Goal: Task Accomplishment & Management: Complete application form

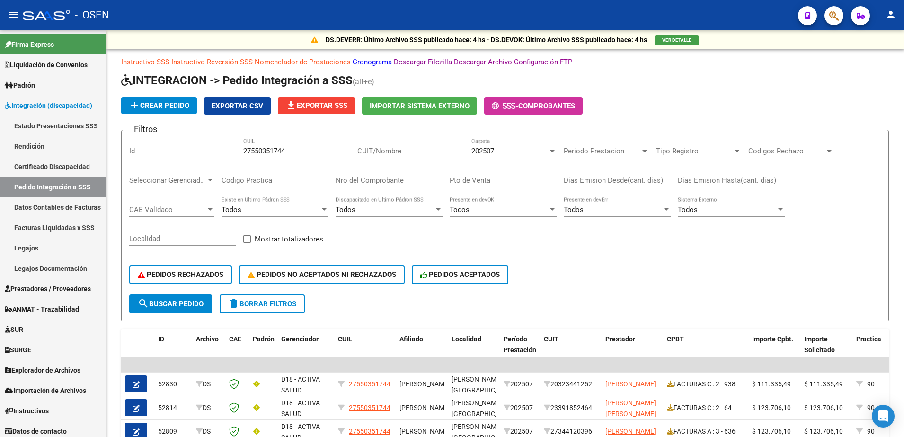
scroll to position [14, 0]
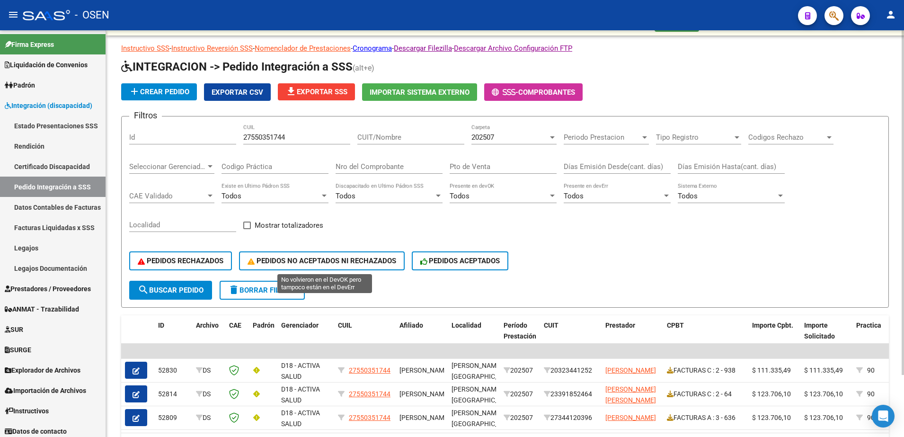
click at [348, 260] on span "PEDIDOS NO ACEPTADOS NI RECHAZADOS" at bounding box center [322, 261] width 149 height 9
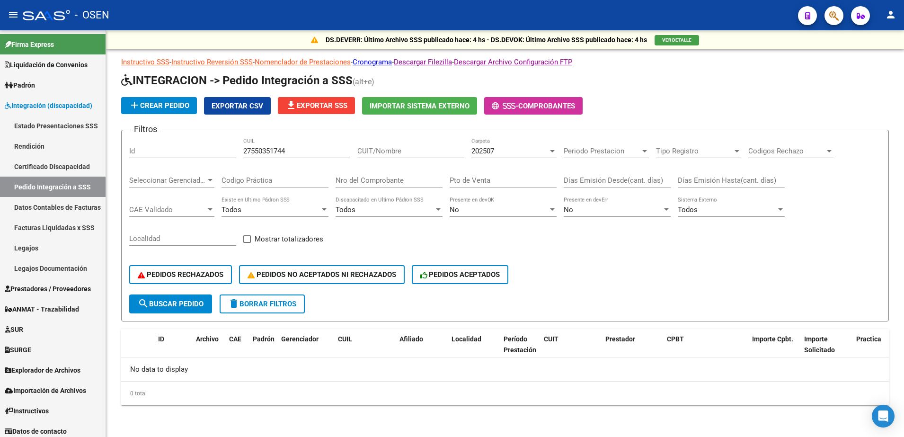
scroll to position [0, 0]
click at [40, 292] on span "Prestadores / Proveedores" at bounding box center [48, 289] width 86 height 10
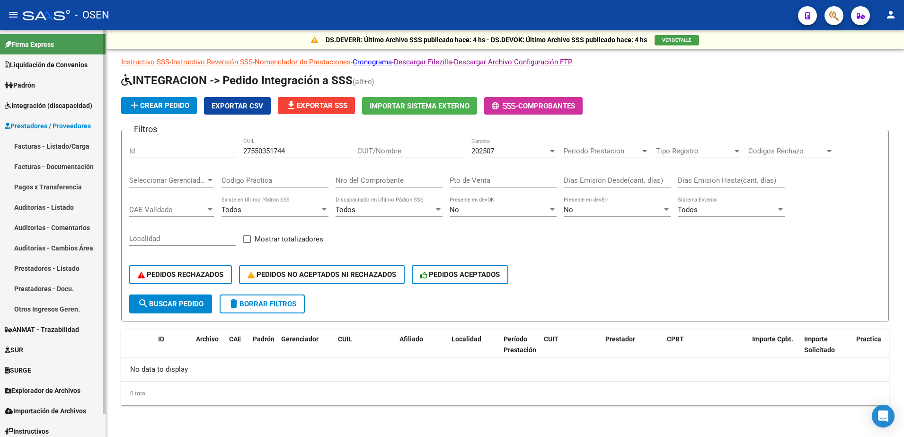
click at [16, 147] on link "Facturas - Listado/Carga" at bounding box center [53, 146] width 106 height 20
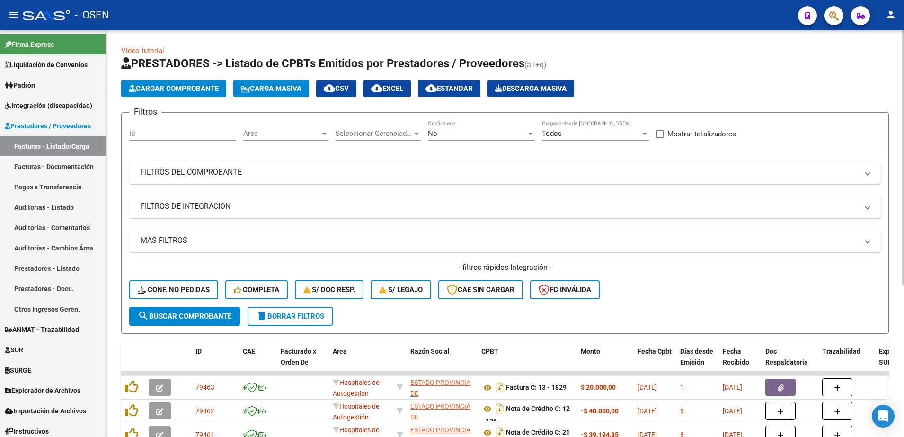
click at [446, 131] on div "No" at bounding box center [477, 133] width 98 height 9
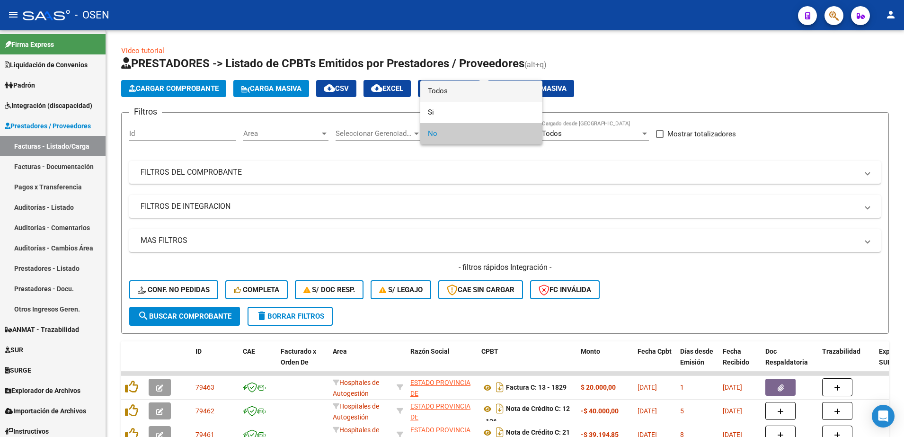
click at [445, 94] on span "Todos" at bounding box center [481, 90] width 107 height 21
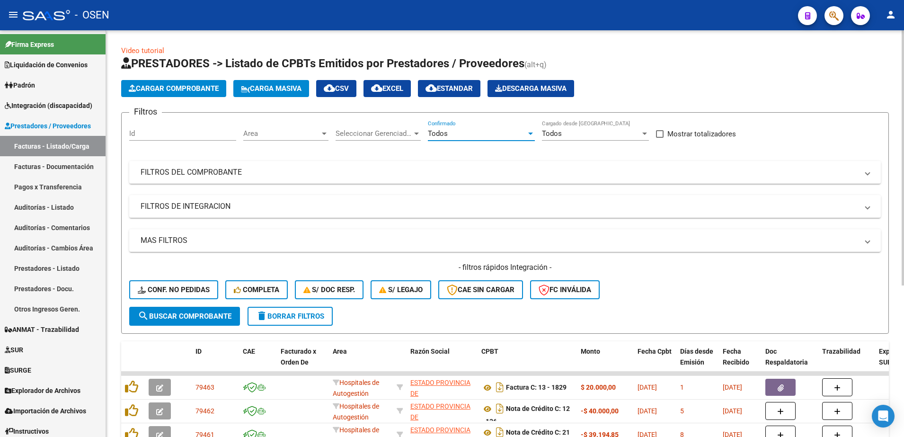
click at [302, 130] on span "Area" at bounding box center [281, 133] width 77 height 9
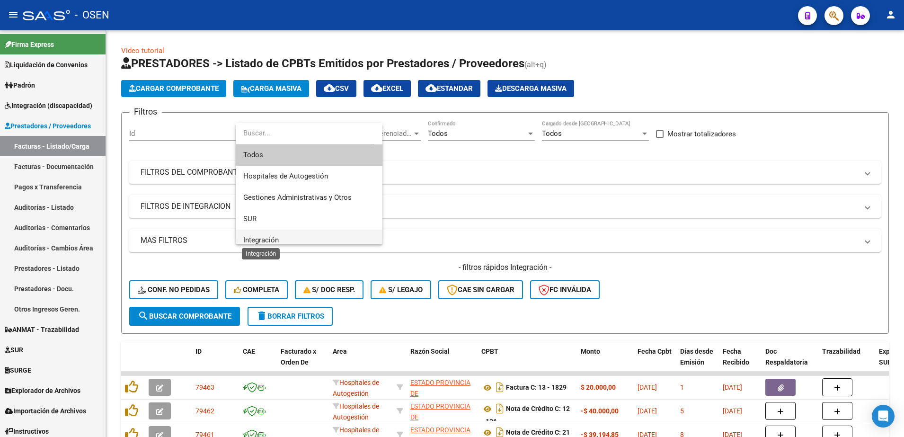
click at [269, 238] on span "Integración" at bounding box center [261, 240] width 36 height 9
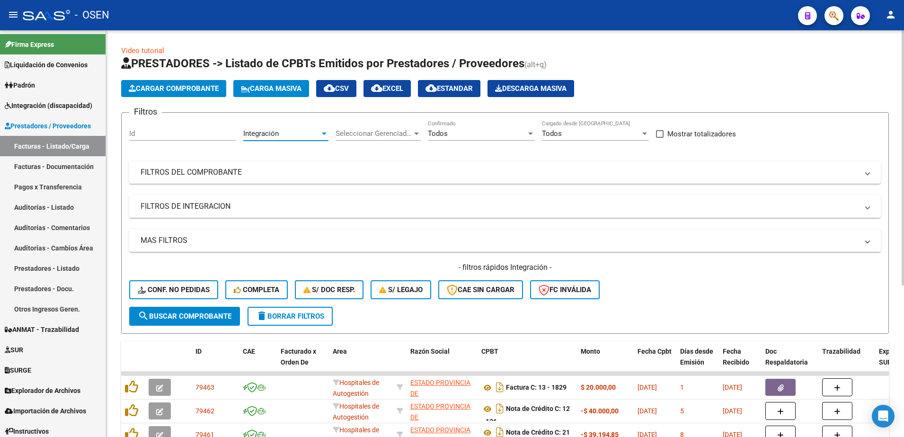
scroll to position [7, 0]
click at [217, 205] on mat-panel-title "FILTROS DE INTEGRACION" at bounding box center [500, 206] width 718 height 10
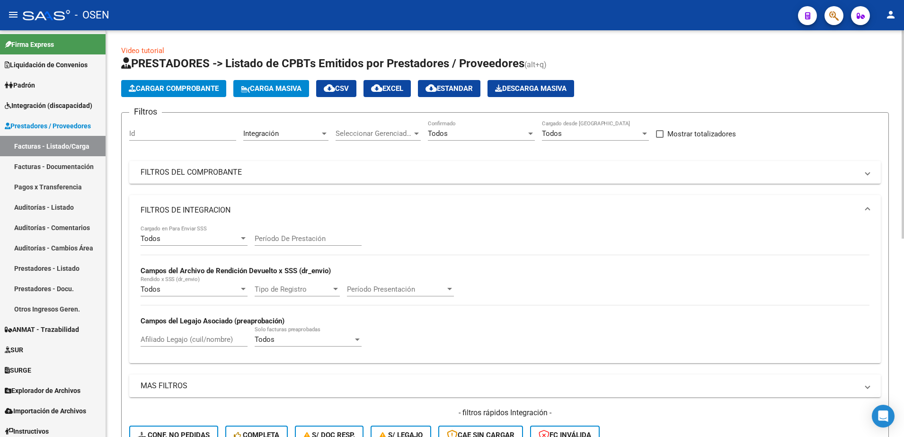
click at [178, 240] on div "Todos" at bounding box center [190, 238] width 98 height 9
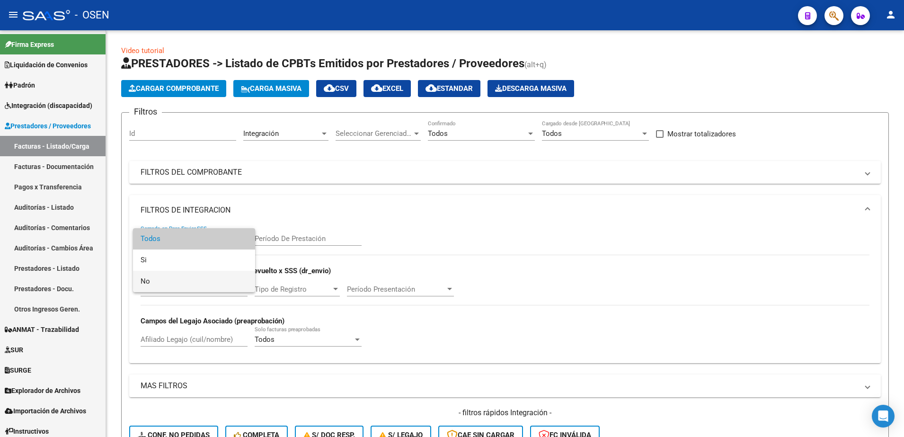
click at [157, 282] on span "No" at bounding box center [194, 281] width 107 height 21
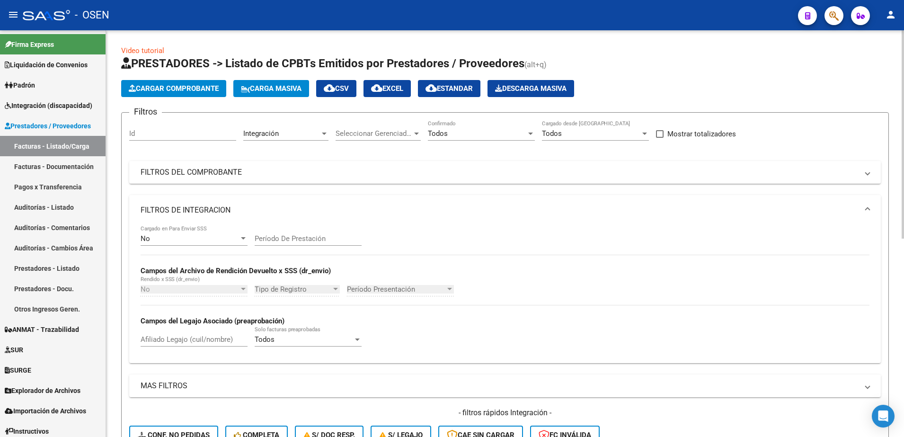
click at [259, 207] on mat-panel-title "FILTROS DE INTEGRACION" at bounding box center [500, 210] width 718 height 10
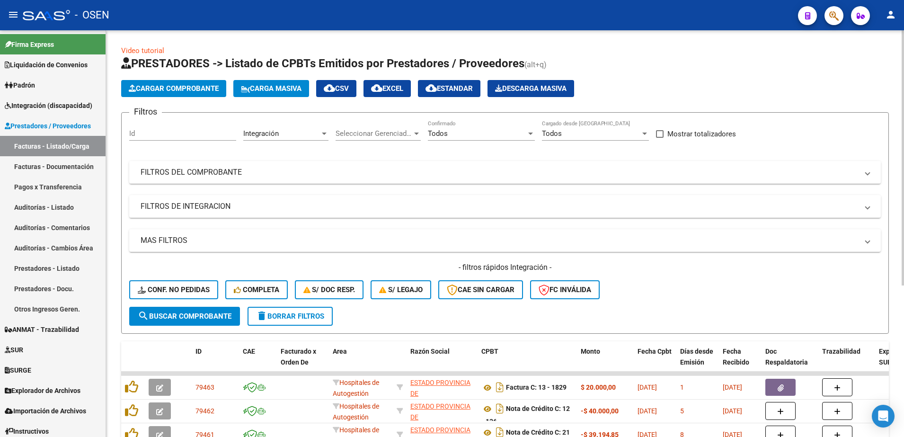
click at [204, 314] on span "search Buscar Comprobante" at bounding box center [185, 316] width 94 height 9
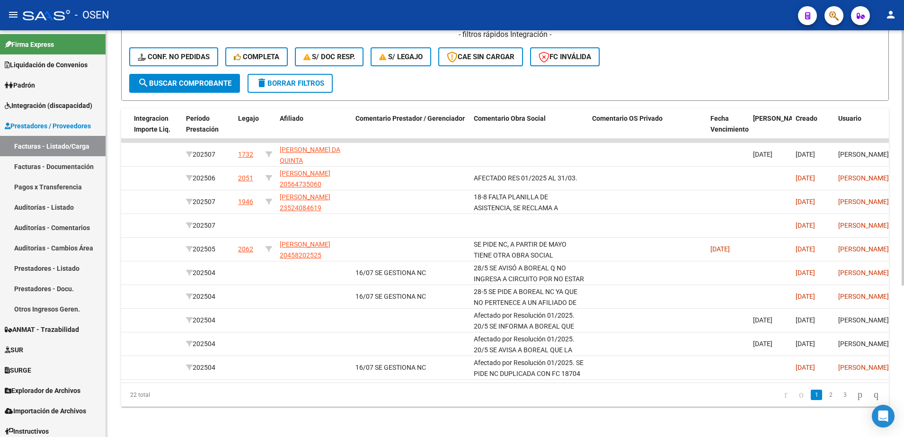
scroll to position [0, 1246]
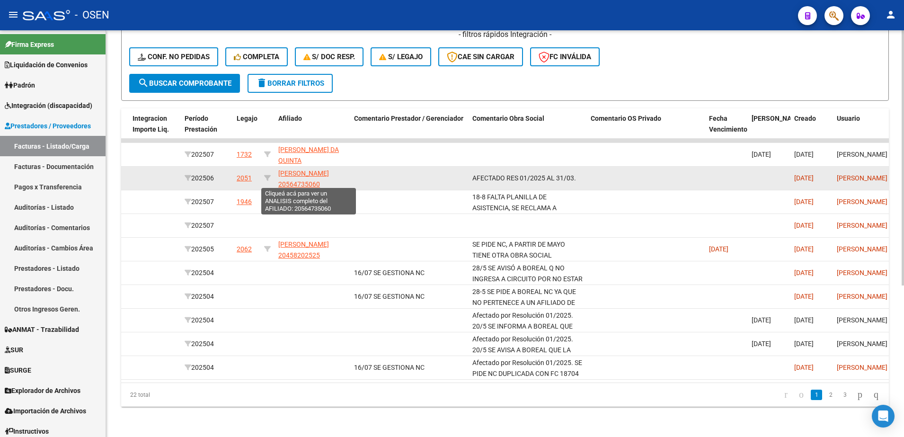
click at [300, 177] on span "[PERSON_NAME] 20564735060" at bounding box center [303, 179] width 51 height 18
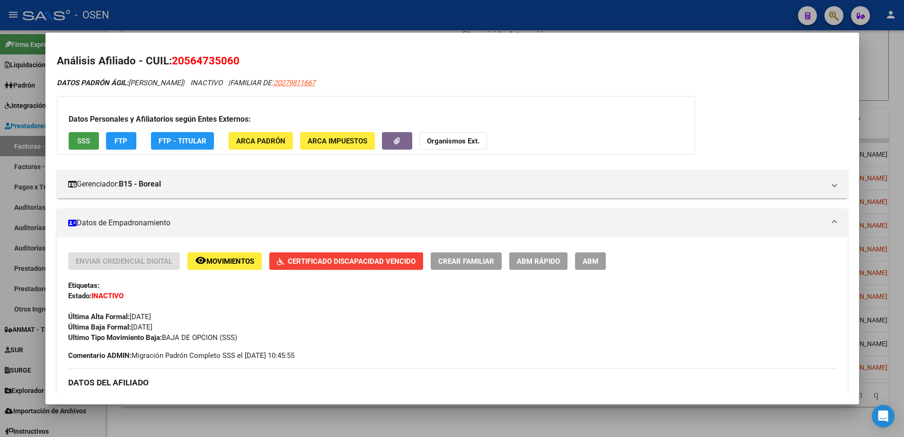
click at [76, 140] on button "SSS" at bounding box center [84, 141] width 30 height 18
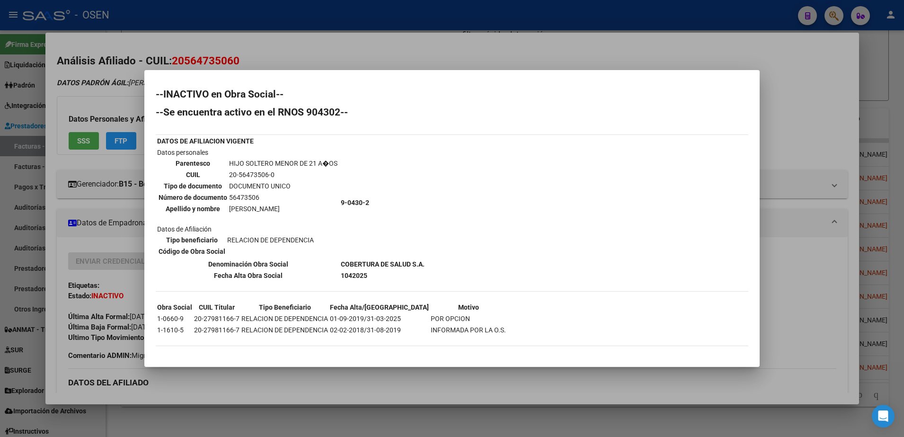
click at [417, 421] on div at bounding box center [452, 218] width 904 height 437
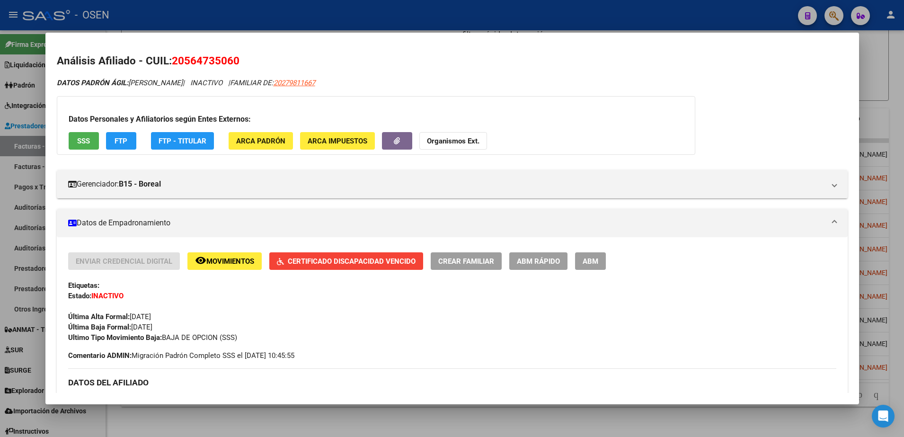
click at [417, 421] on div at bounding box center [452, 218] width 904 height 437
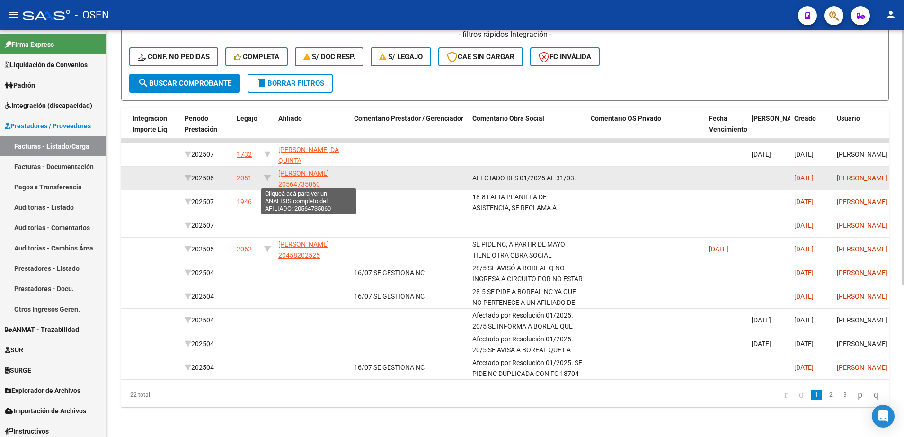
click at [301, 173] on span "[PERSON_NAME] 20564735060" at bounding box center [303, 179] width 51 height 18
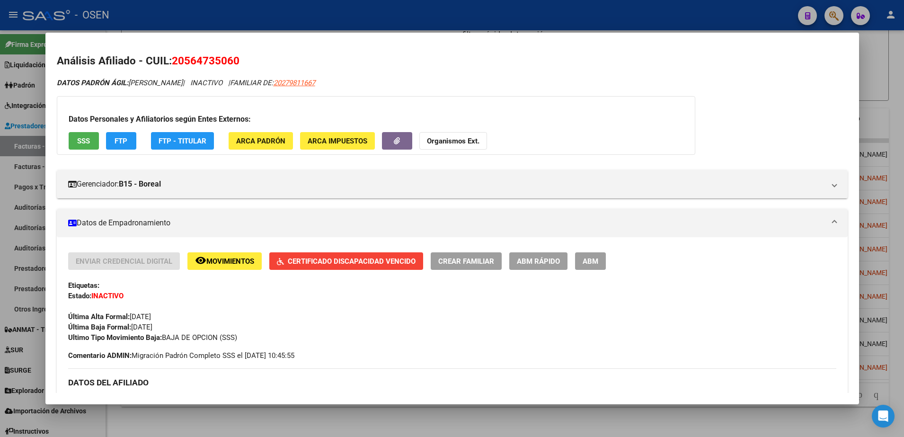
click at [81, 137] on span "SSS" at bounding box center [83, 141] width 13 height 9
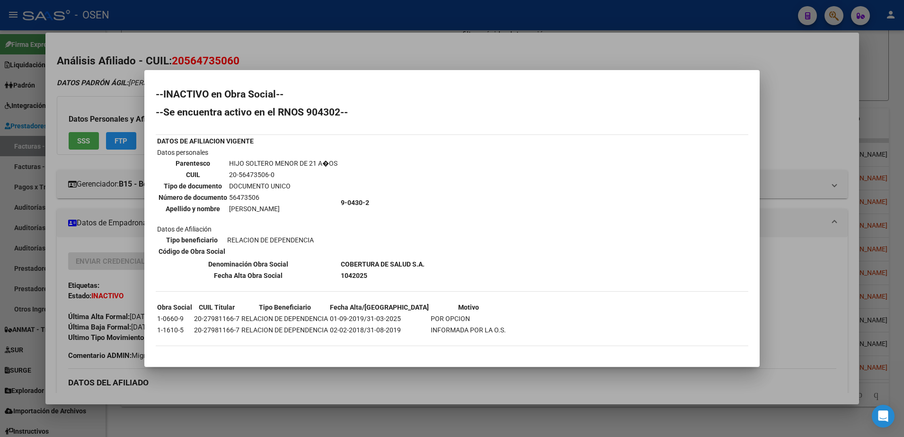
click at [412, 413] on div at bounding box center [452, 218] width 904 height 437
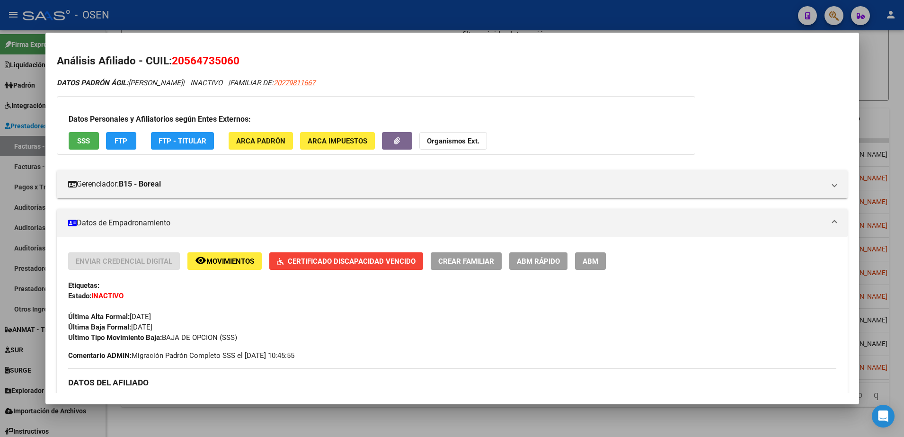
click at [423, 415] on div at bounding box center [452, 218] width 904 height 437
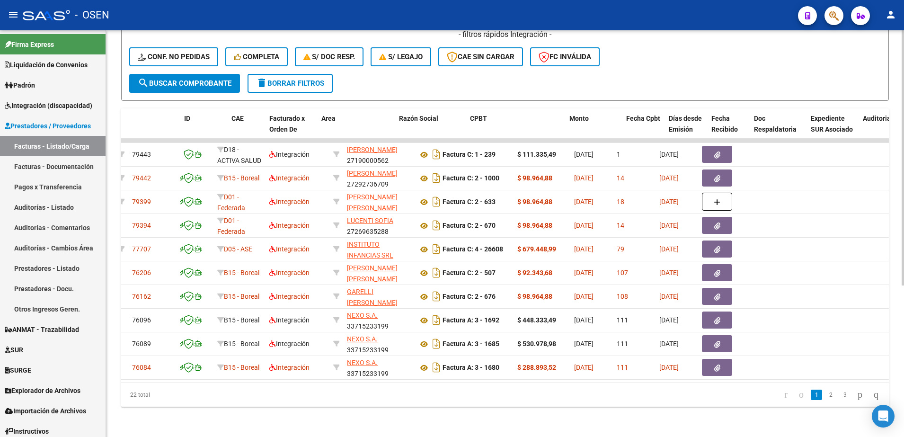
scroll to position [0, 10]
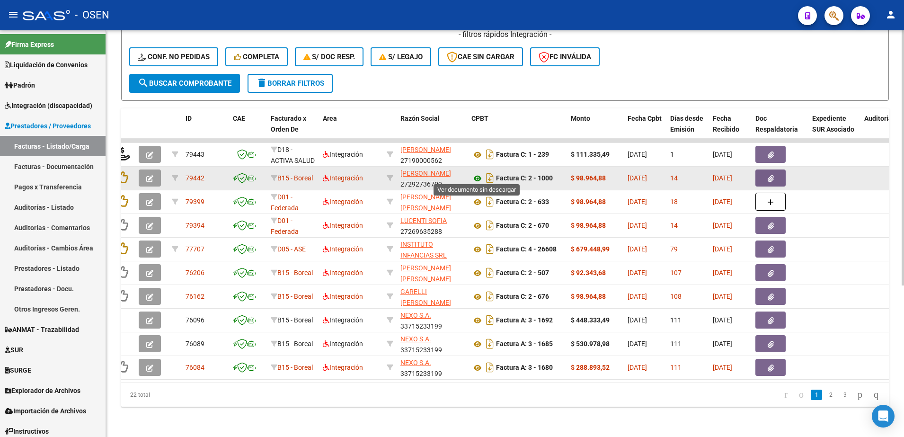
click at [476, 175] on icon at bounding box center [478, 178] width 12 height 11
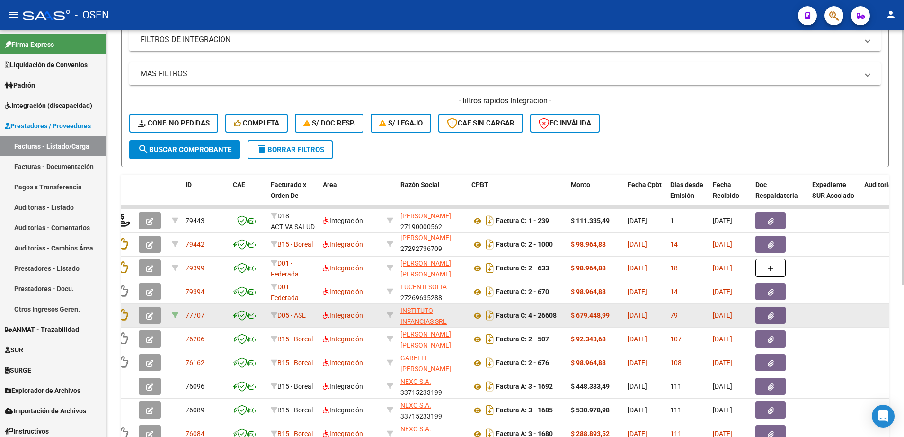
scroll to position [237, 0]
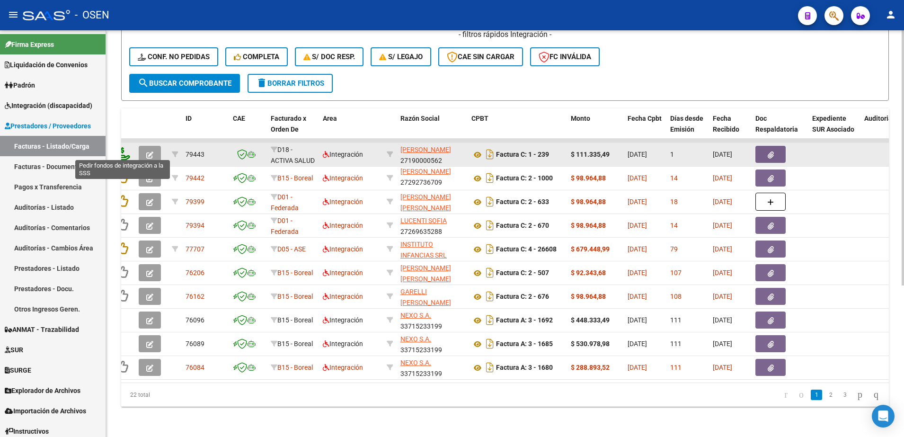
click at [126, 151] on icon at bounding box center [122, 153] width 15 height 13
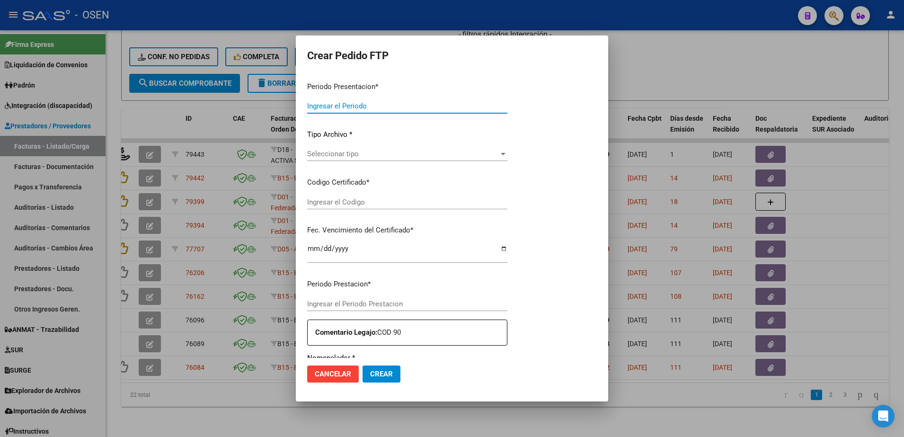
type input "202507"
type input "$ 111.335,49"
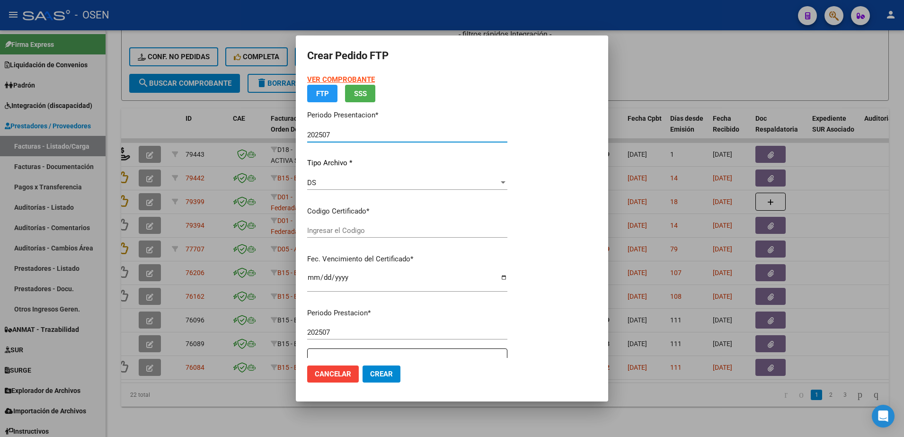
type input "ARG01000512226702022120120321201CBA536"
type input "[DATE]"
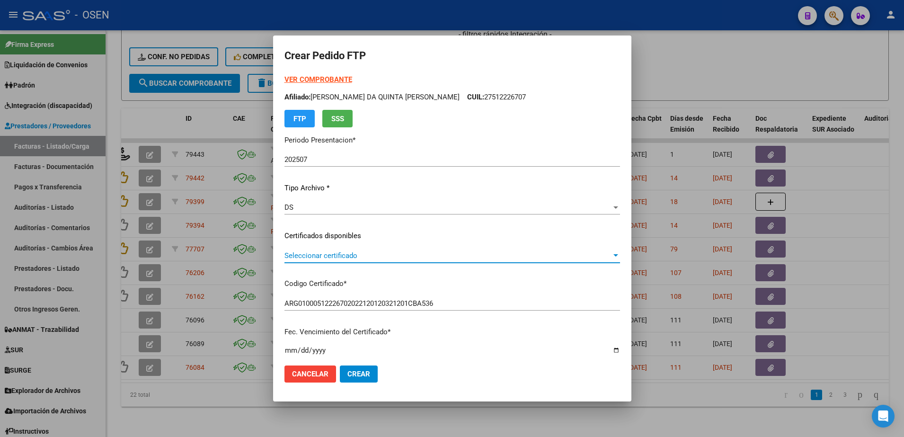
click at [350, 254] on span "Seleccionar certificado" at bounding box center [448, 255] width 327 height 9
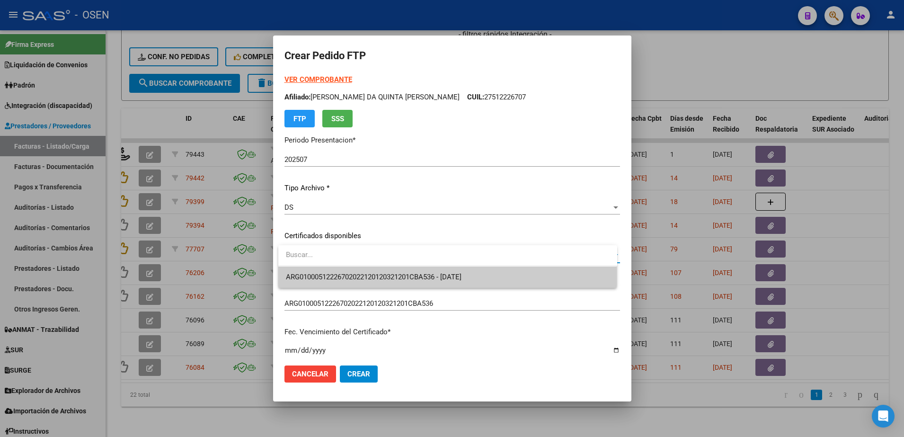
click at [351, 280] on span "ARG01000512226702022120120321201CBA536 - [DATE]" at bounding box center [374, 277] width 176 height 9
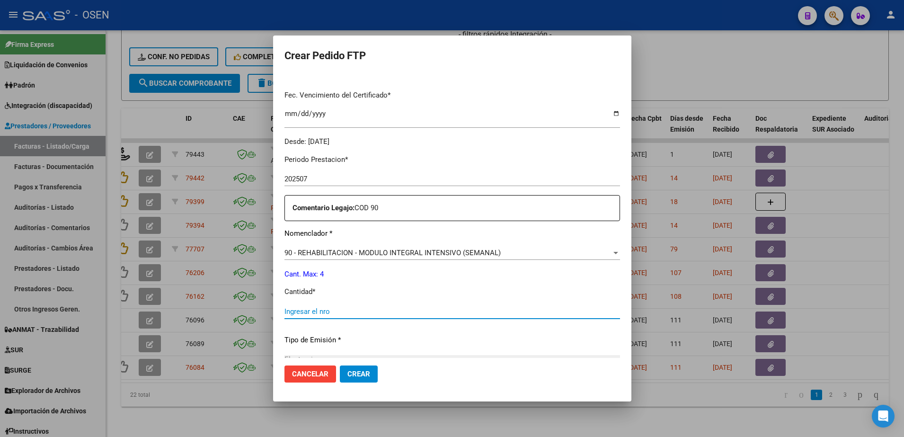
click at [323, 314] on input "Ingresar el nro" at bounding box center [453, 311] width 336 height 9
type input "4"
click at [364, 378] on button "Crear" at bounding box center [359, 374] width 38 height 17
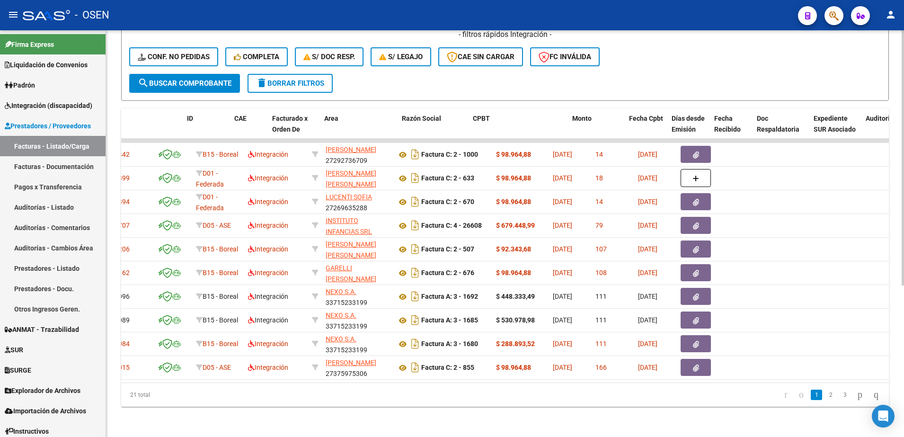
scroll to position [0, 0]
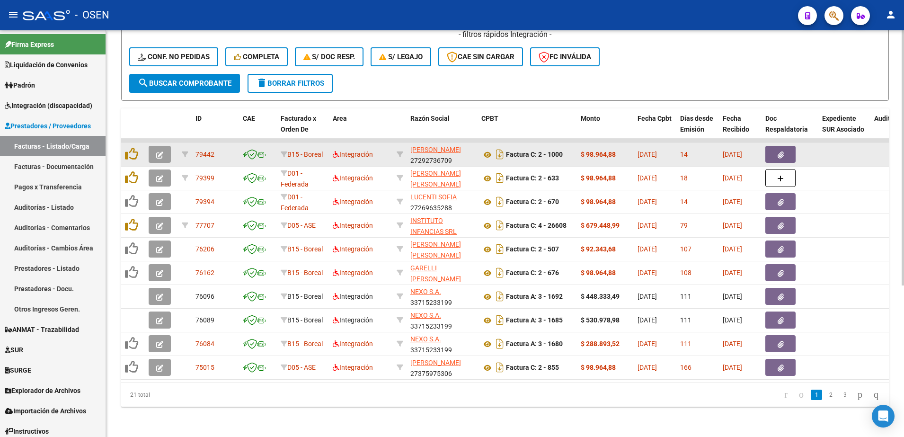
click at [154, 147] on button "button" at bounding box center [160, 154] width 22 height 17
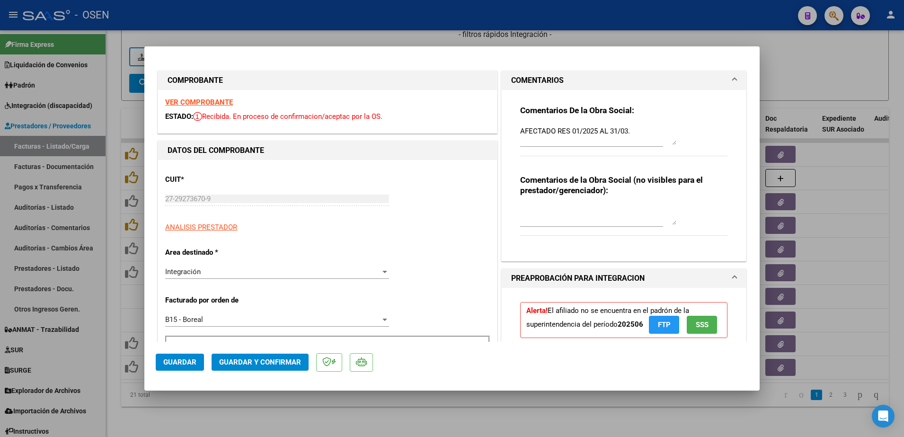
click at [638, 131] on textarea "AFECTADO RES 01/2025 AL 31/03." at bounding box center [598, 135] width 156 height 19
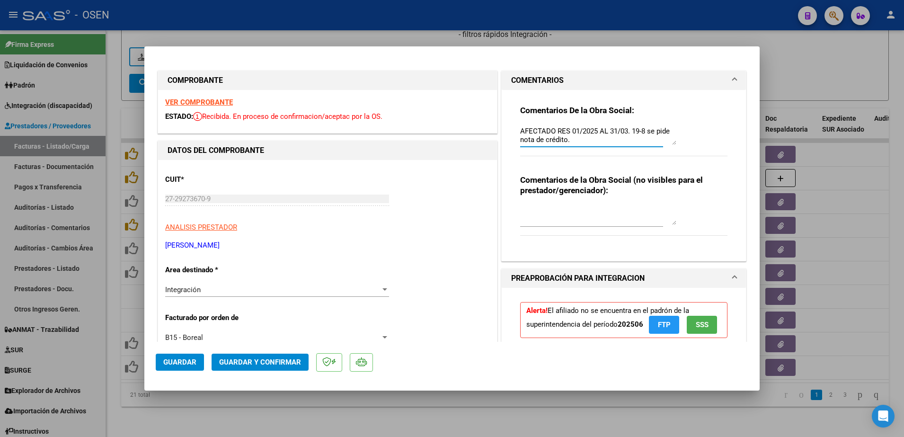
click at [614, 131] on textarea "AFECTADO RES 01/2025 AL 31/03. 19-8 se pide nota de crédito." at bounding box center [598, 135] width 156 height 19
type textarea "AFECTADO RES 01/2025 AL 31-03. 19-8 se pide nota de crédito."
click at [190, 360] on span "Guardar" at bounding box center [179, 362] width 33 height 9
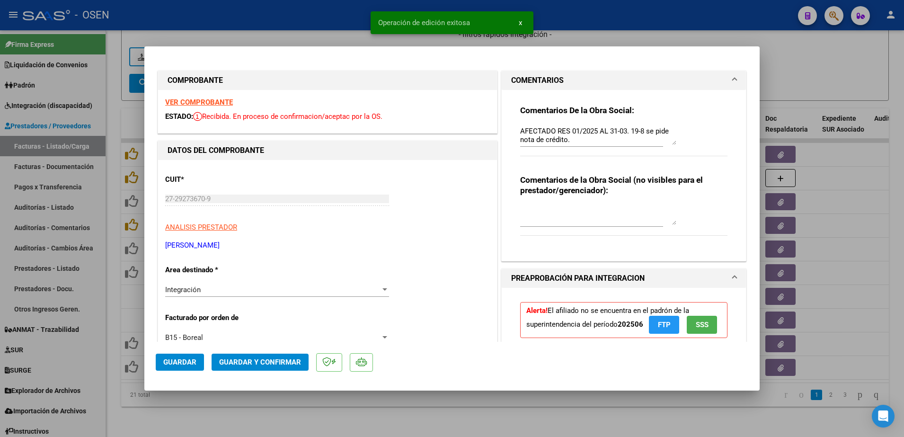
click at [226, 432] on div at bounding box center [452, 218] width 904 height 437
type input "$ 0,00"
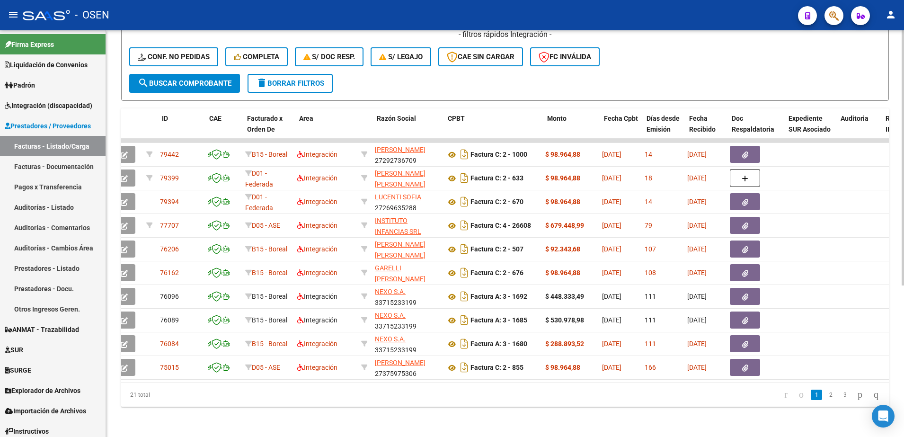
scroll to position [0, 34]
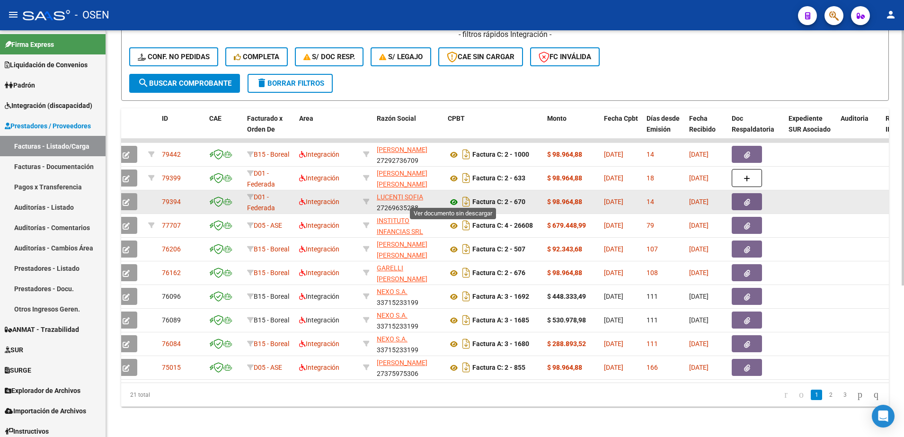
click at [454, 199] on icon at bounding box center [454, 201] width 12 height 11
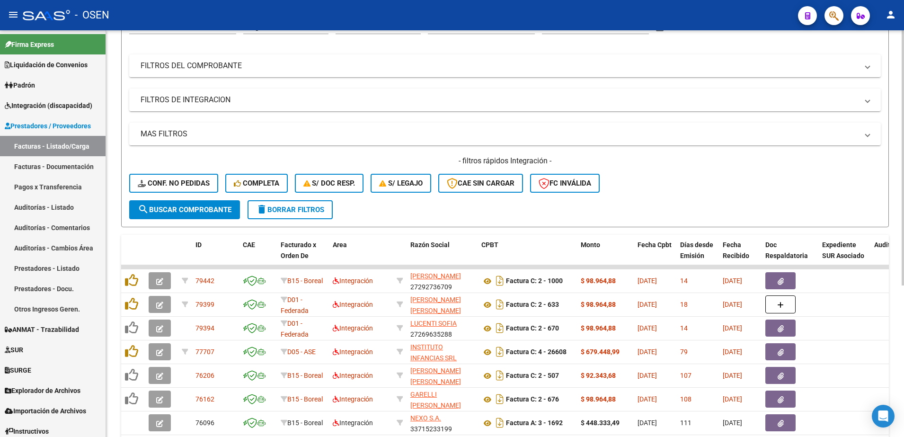
scroll to position [0, 0]
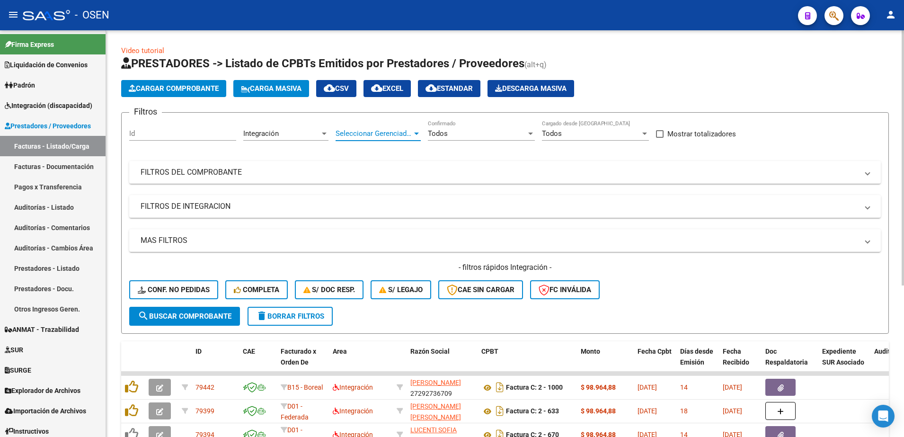
click at [348, 134] on span "Seleccionar Gerenciador" at bounding box center [374, 133] width 77 height 9
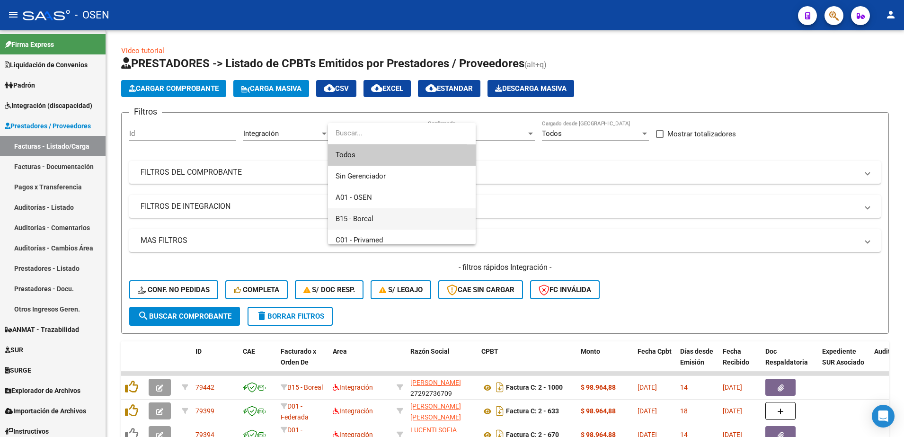
scroll to position [59, 0]
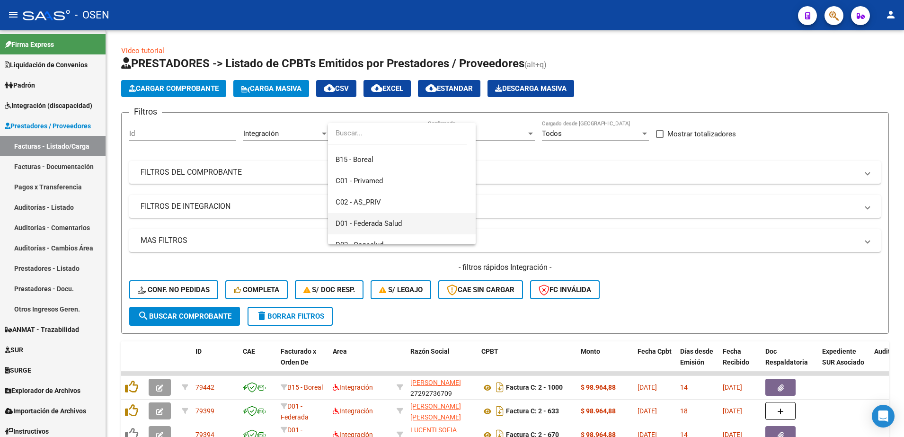
click at [411, 221] on span "D01 - Federada Salud" at bounding box center [402, 223] width 133 height 21
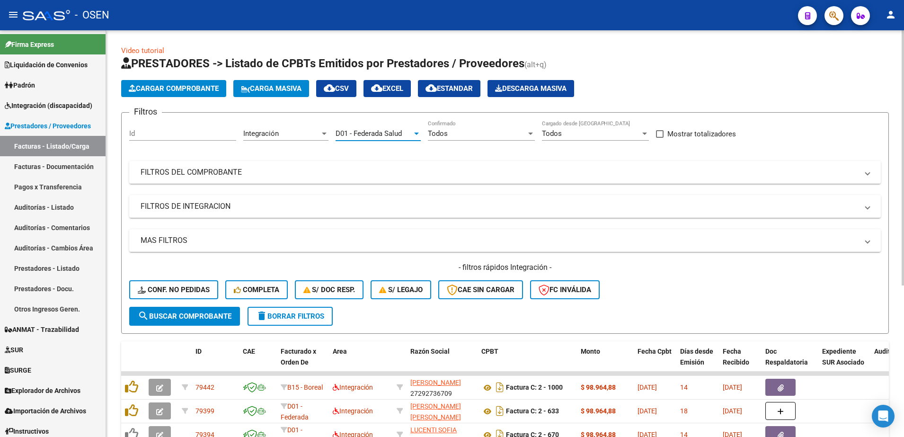
click at [210, 314] on span "search Buscar Comprobante" at bounding box center [185, 316] width 94 height 9
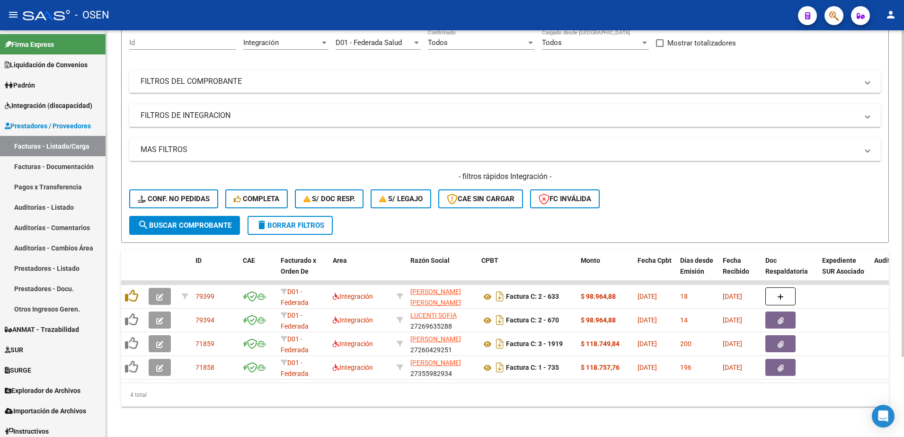
scroll to position [41, 0]
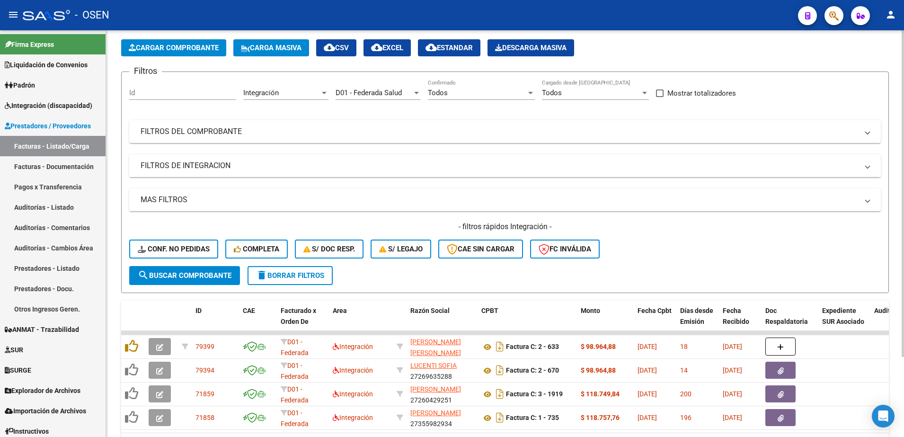
click at [254, 156] on mat-expansion-panel-header "FILTROS DE INTEGRACION" at bounding box center [505, 165] width 752 height 23
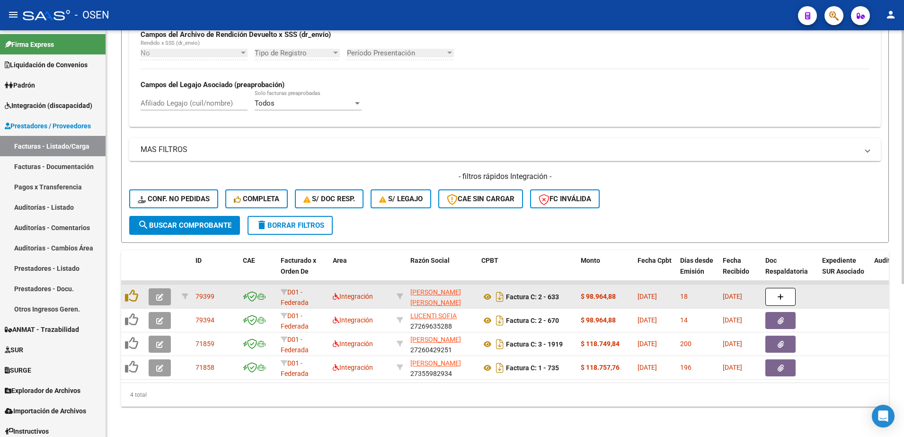
scroll to position [245, 0]
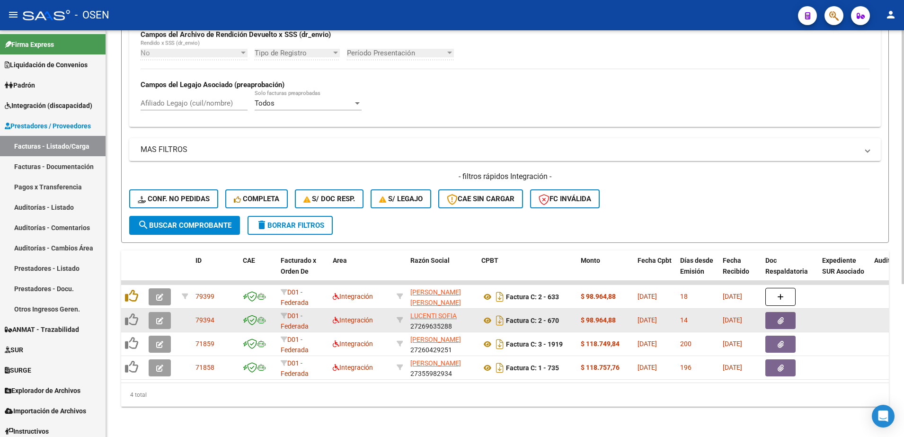
click at [159, 317] on button "button" at bounding box center [160, 320] width 22 height 17
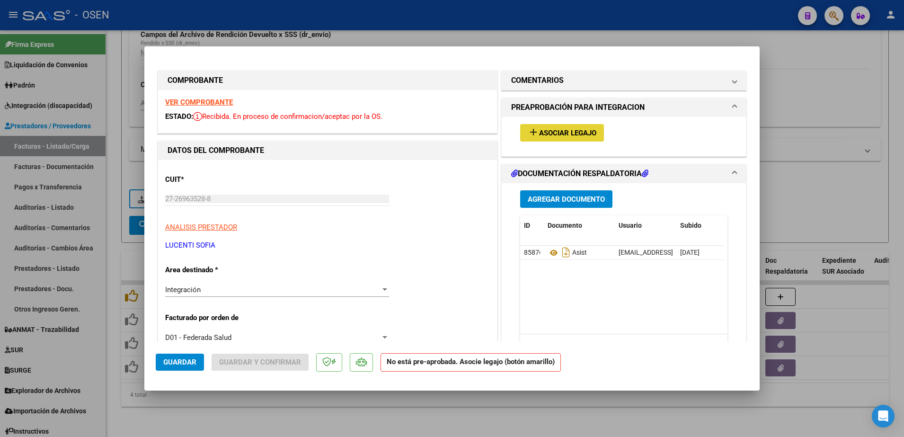
click at [568, 136] on span "Asociar Legajo" at bounding box center [567, 133] width 57 height 9
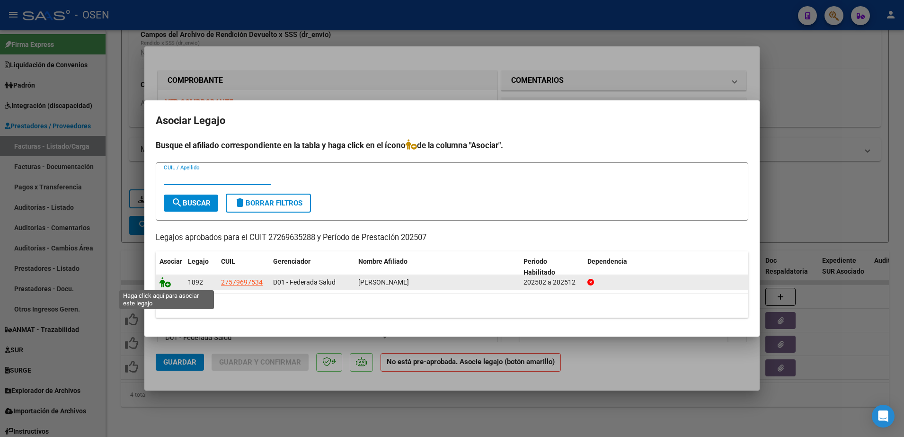
click at [164, 282] on icon at bounding box center [165, 282] width 11 height 10
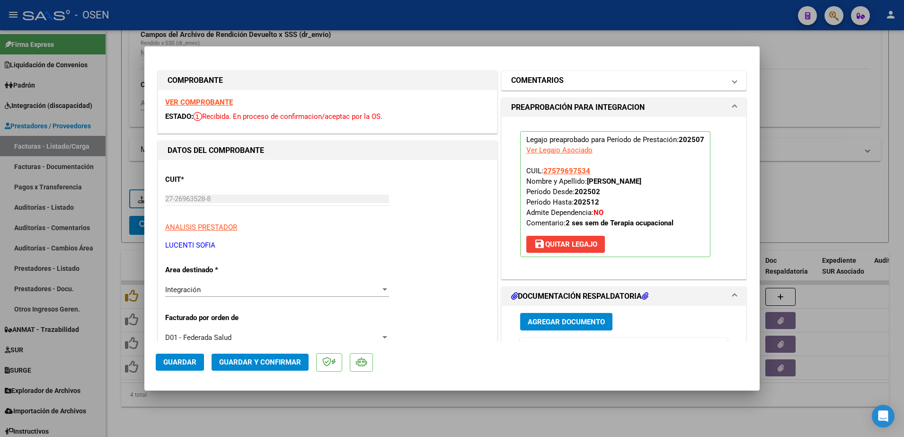
click at [525, 84] on h1 "COMENTARIOS" at bounding box center [537, 80] width 53 height 11
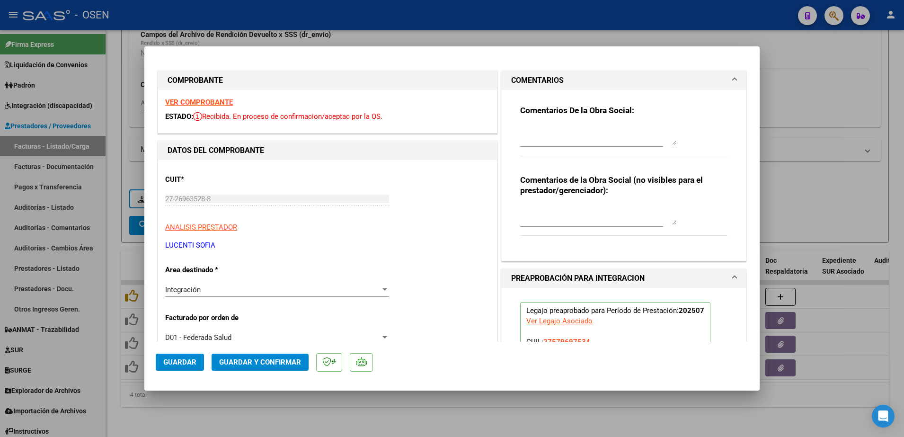
click at [525, 84] on h1 "COMENTARIOS" at bounding box center [537, 80] width 53 height 11
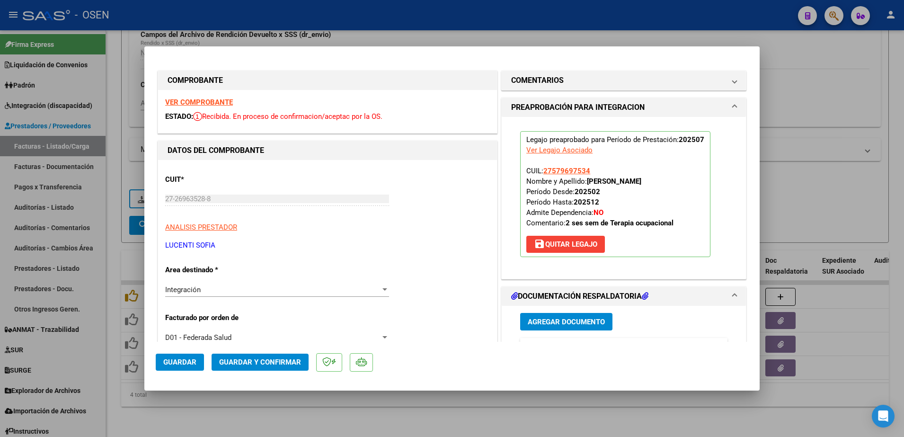
click at [196, 100] on strong "VER COMPROBANTE" at bounding box center [199, 102] width 68 height 9
click at [191, 359] on span "Guardar" at bounding box center [179, 362] width 33 height 9
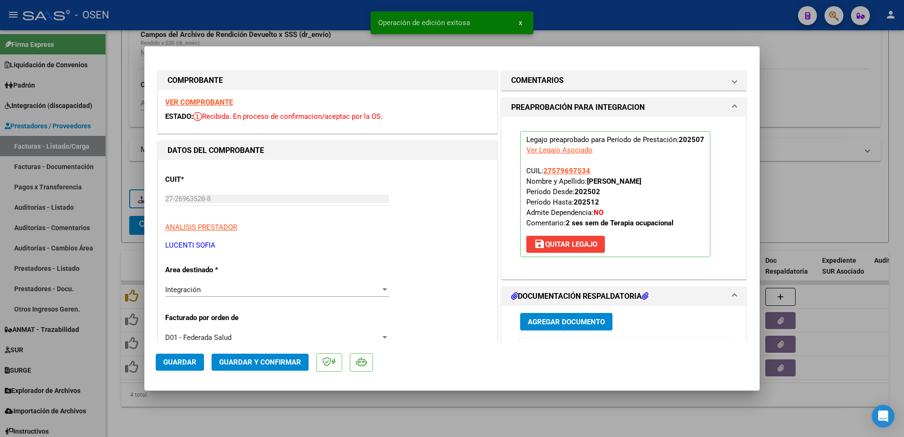
click at [331, 412] on div at bounding box center [452, 218] width 904 height 437
type input "$ 0,00"
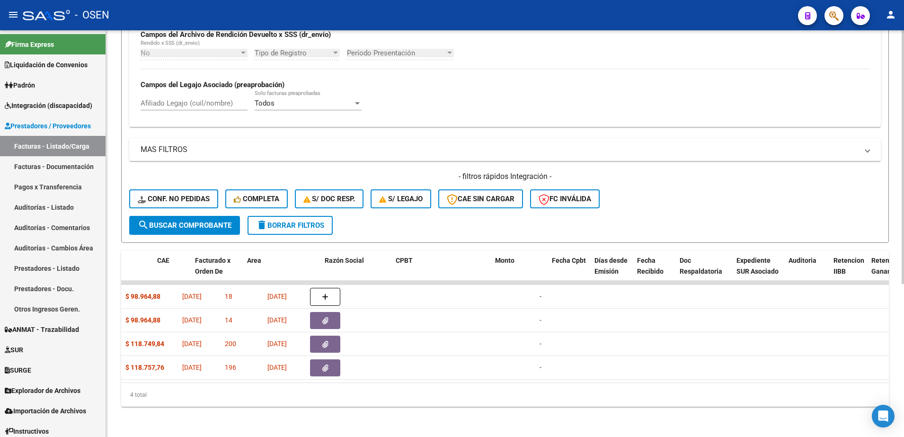
scroll to position [0, 0]
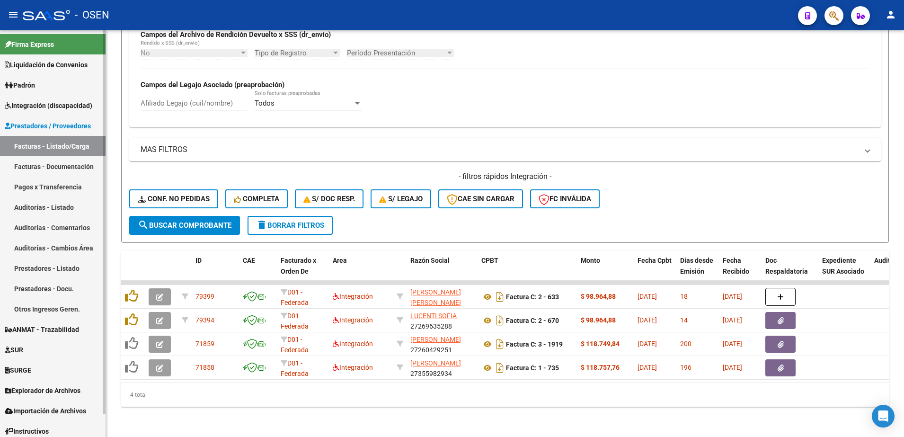
click at [63, 105] on span "Integración (discapacidad)" at bounding box center [49, 105] width 88 height 10
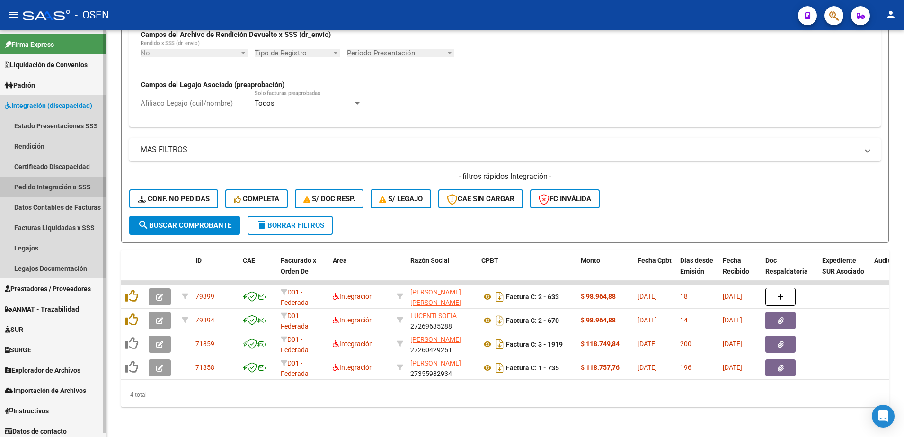
click at [45, 189] on link "Pedido Integración a SSS" at bounding box center [53, 187] width 106 height 20
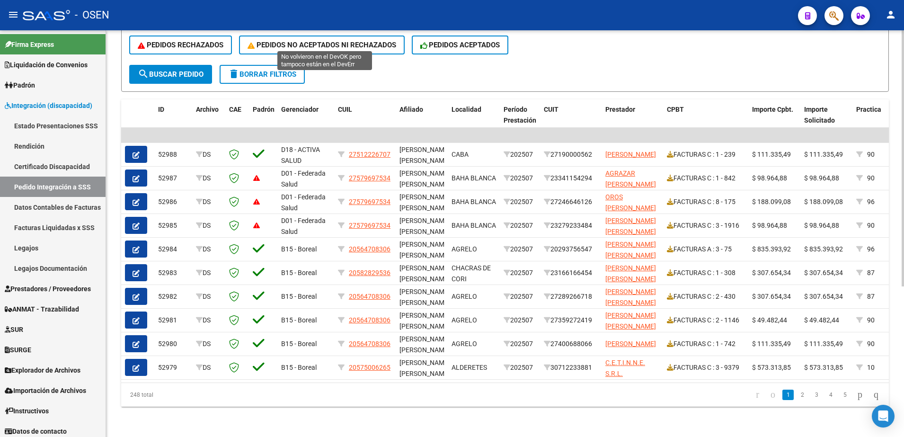
click at [361, 41] on span "PEDIDOS NO ACEPTADOS NI RECHAZADOS" at bounding box center [322, 45] width 149 height 9
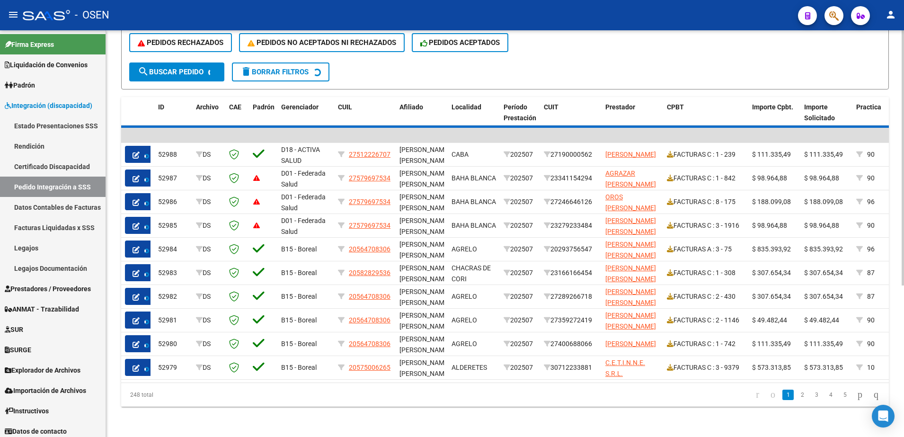
scroll to position [97, 0]
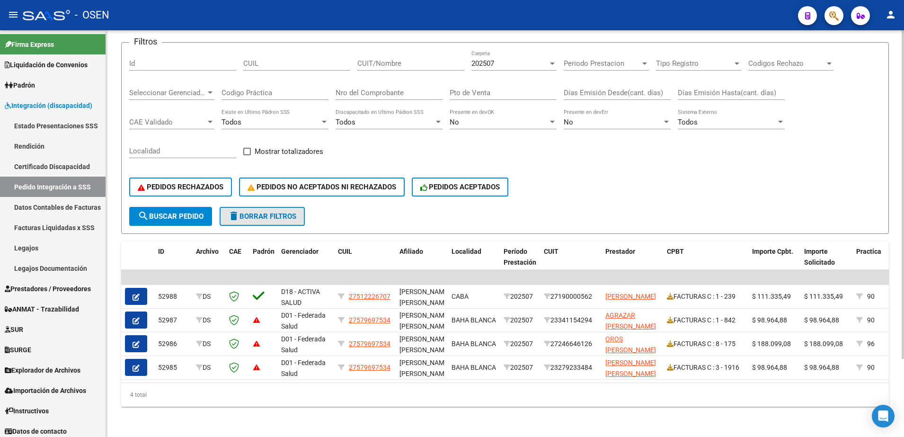
click at [296, 212] on span "delete Borrar Filtros" at bounding box center [262, 216] width 68 height 9
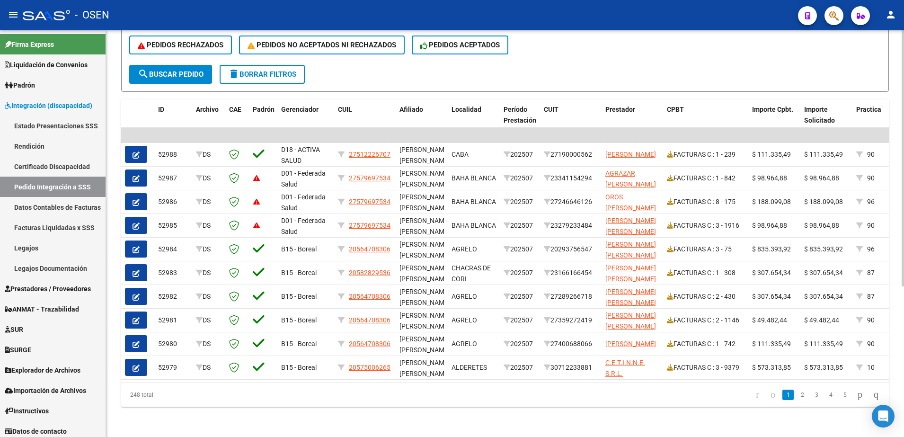
scroll to position [0, 0]
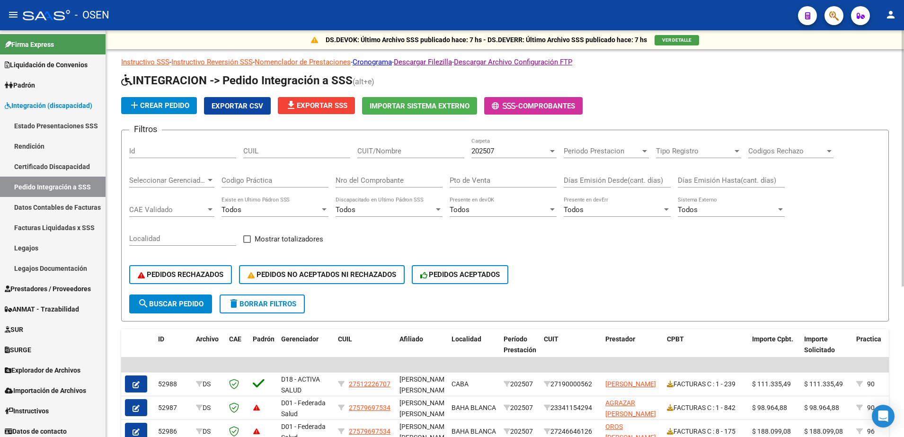
click at [246, 239] on span at bounding box center [247, 239] width 8 height 8
click at [247, 243] on input "Mostrar totalizadores" at bounding box center [247, 243] width 0 height 0
click at [246, 239] on span at bounding box center [247, 239] width 8 height 8
click at [247, 243] on input "Mostrar totalizadores" at bounding box center [247, 243] width 0 height 0
checkbox input "false"
